Goal: Information Seeking & Learning: Learn about a topic

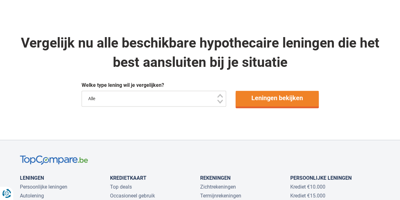
scroll to position [367, 0]
click at [182, 97] on select "Alle" at bounding box center [154, 98] width 145 height 16
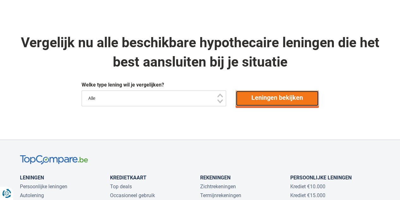
click at [254, 102] on link "Leningen bekijken" at bounding box center [277, 98] width 83 height 16
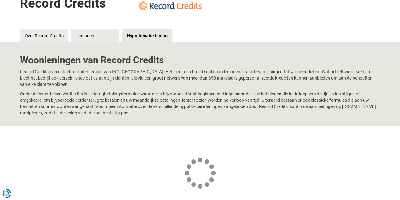
scroll to position [94, 0]
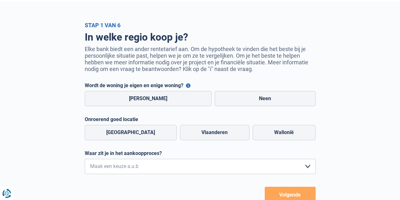
scroll to position [20, 0]
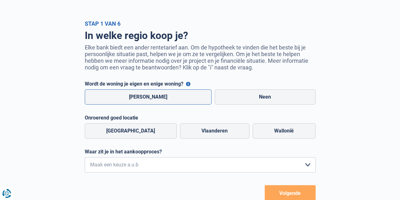
click at [163, 96] on label "Ja" at bounding box center [148, 96] width 127 height 15
click at [163, 96] on input "Ja" at bounding box center [148, 96] width 127 height 15
radio input "true"
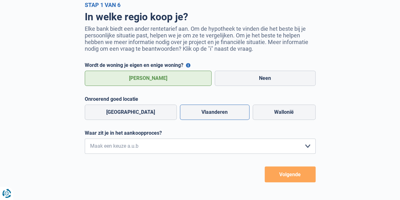
scroll to position [39, 0]
click at [220, 114] on label "Vlaanderen" at bounding box center [215, 111] width 70 height 15
click at [220, 114] on input "Vlaanderen" at bounding box center [215, 111] width 70 height 15
radio input "true"
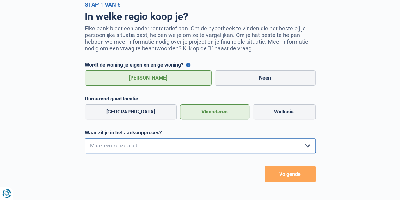
click at [223, 146] on select "Ik wil me uitsluitend informeren omdat ik op dit moment geen concrete plannen h…" at bounding box center [200, 145] width 231 height 15
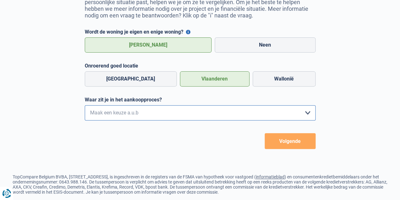
scroll to position [76, 0]
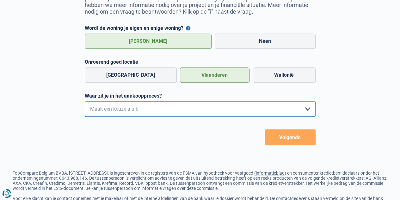
click at [208, 111] on select "Ik wil me uitsluitend informeren omdat ik op dit moment geen concrete plannen h…" at bounding box center [200, 108] width 231 height 15
click at [363, 64] on div "In welke regio koop je? Elke bank biedt een ander rentetarief aan. Om de hypoth…" at bounding box center [200, 58] width 361 height 174
